Goal: Information Seeking & Learning: Compare options

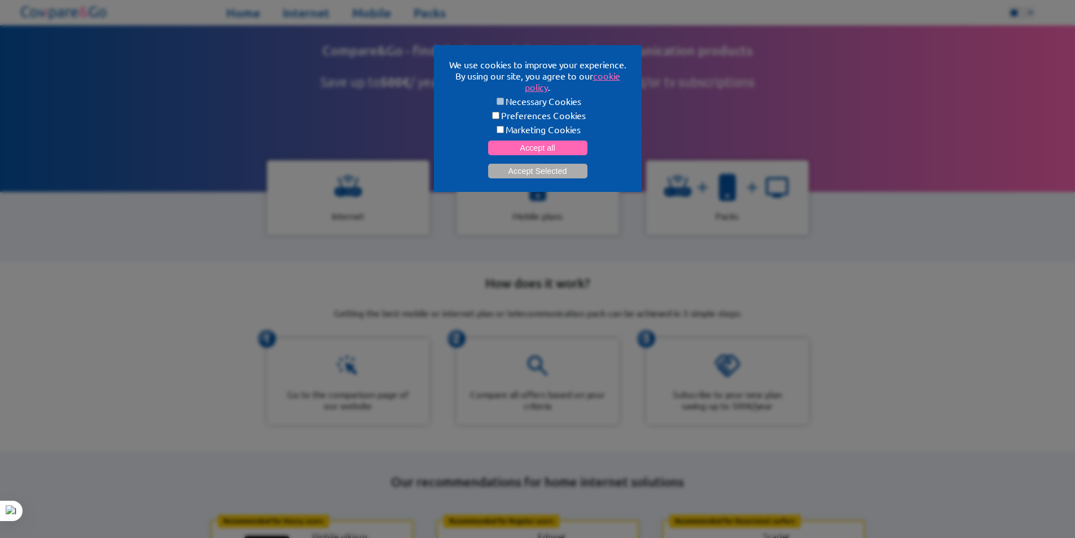
click at [536, 143] on button "Accept all" at bounding box center [537, 148] width 99 height 15
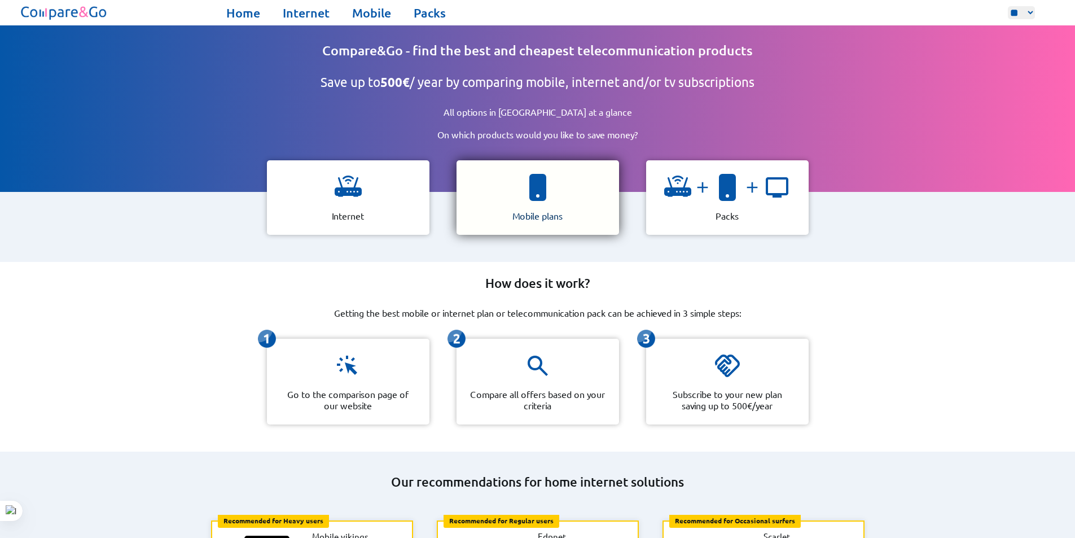
click at [528, 221] on div "Mobile plans" at bounding box center [538, 197] width 163 height 75
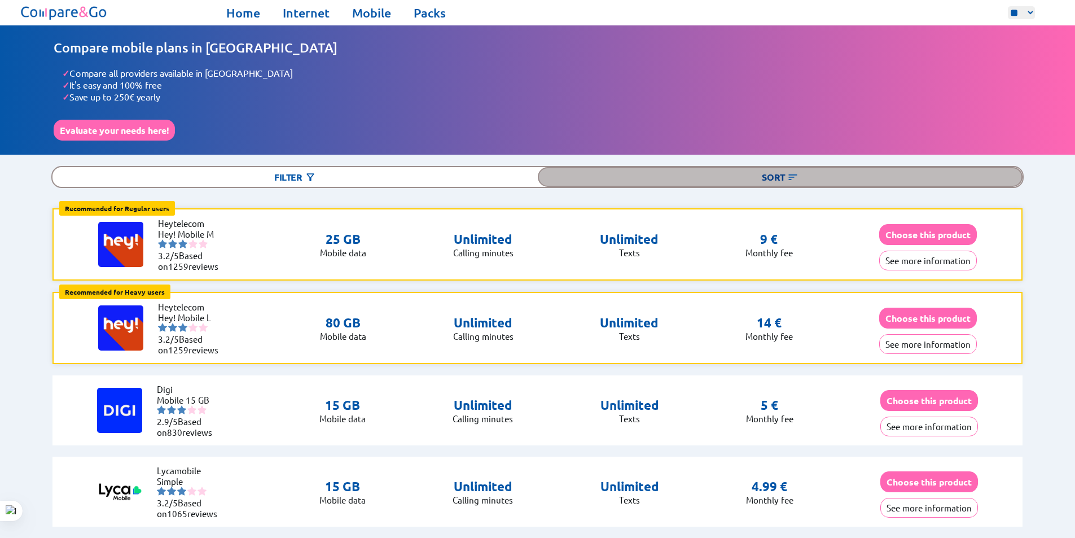
click at [792, 173] on img at bounding box center [792, 177] width 11 height 11
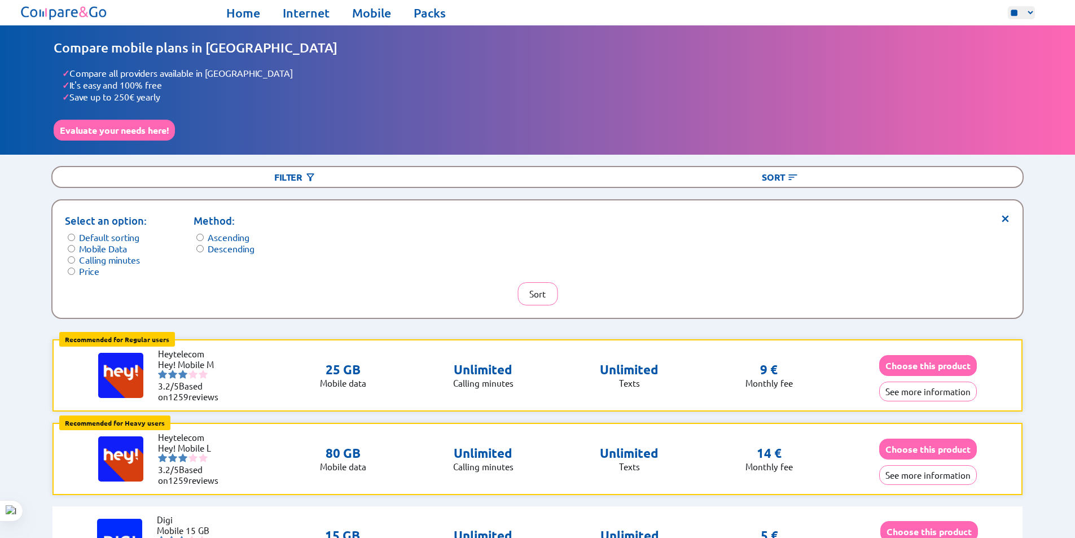
click at [97, 224] on p "Select an option:" at bounding box center [106, 221] width 82 height 16
click at [100, 233] on label "Default sorting" at bounding box center [109, 236] width 60 height 11
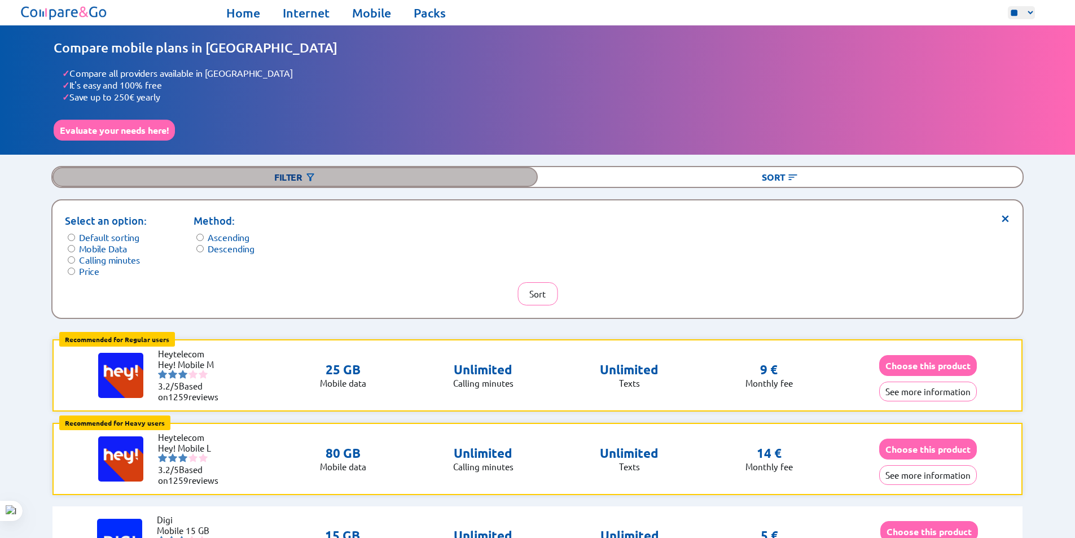
click at [307, 175] on img at bounding box center [310, 177] width 11 height 11
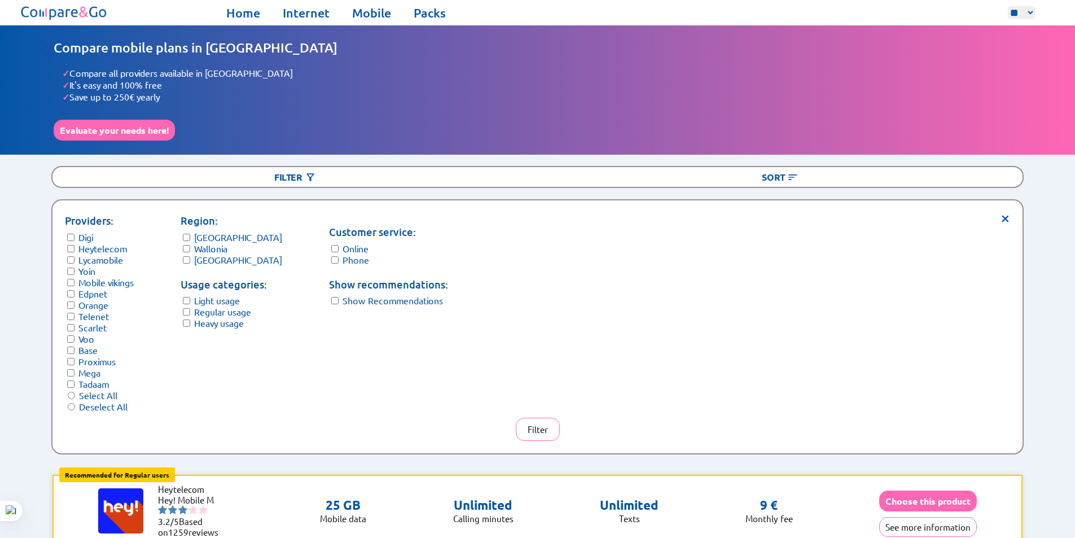
click at [1004, 215] on span "×" at bounding box center [1006, 217] width 10 height 8
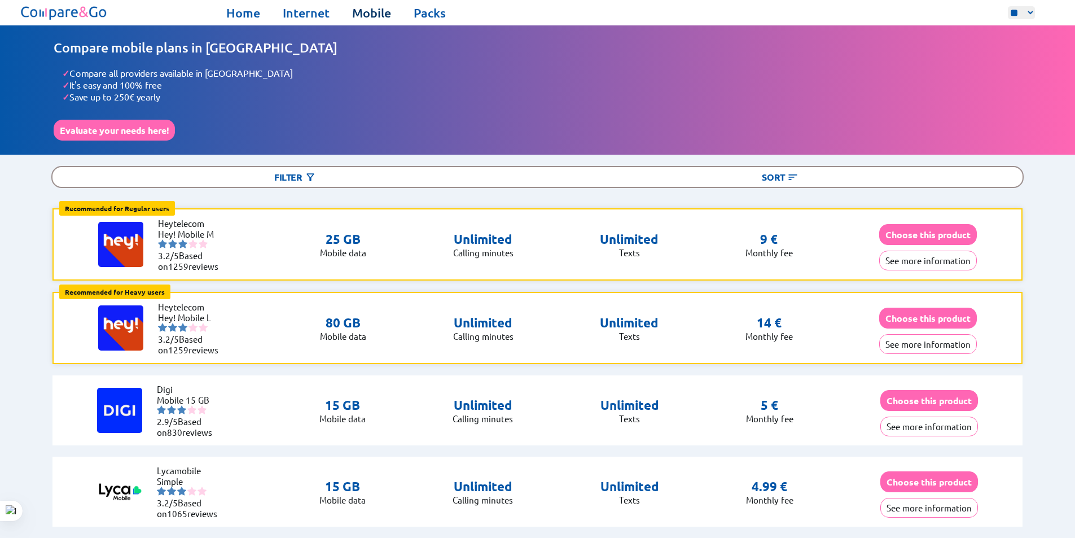
click at [365, 17] on link "Mobile" at bounding box center [371, 13] width 39 height 16
click at [368, 15] on link "Mobile" at bounding box center [371, 13] width 39 height 16
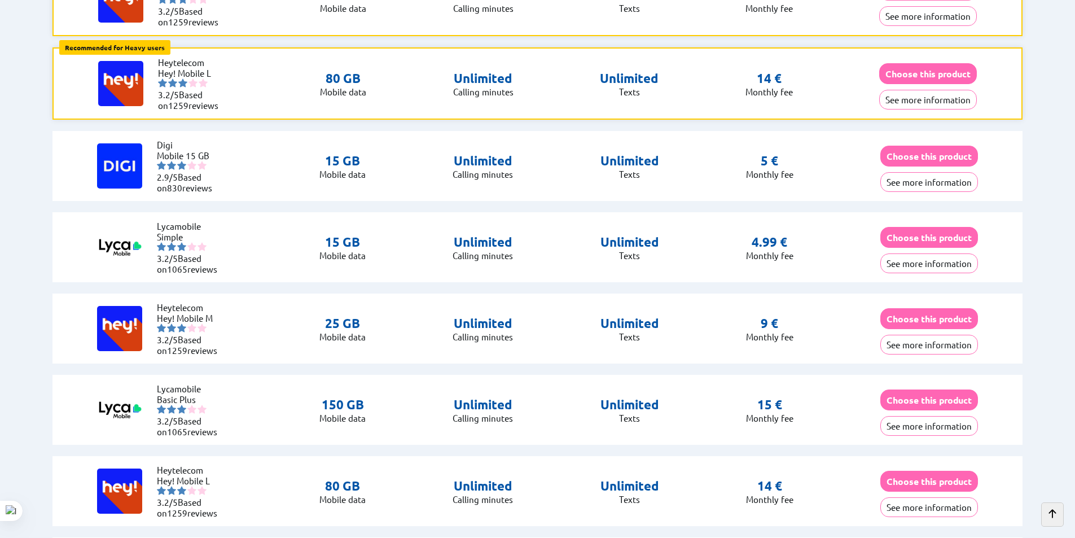
scroll to position [489, 0]
